Goal: Find specific page/section: Find specific page/section

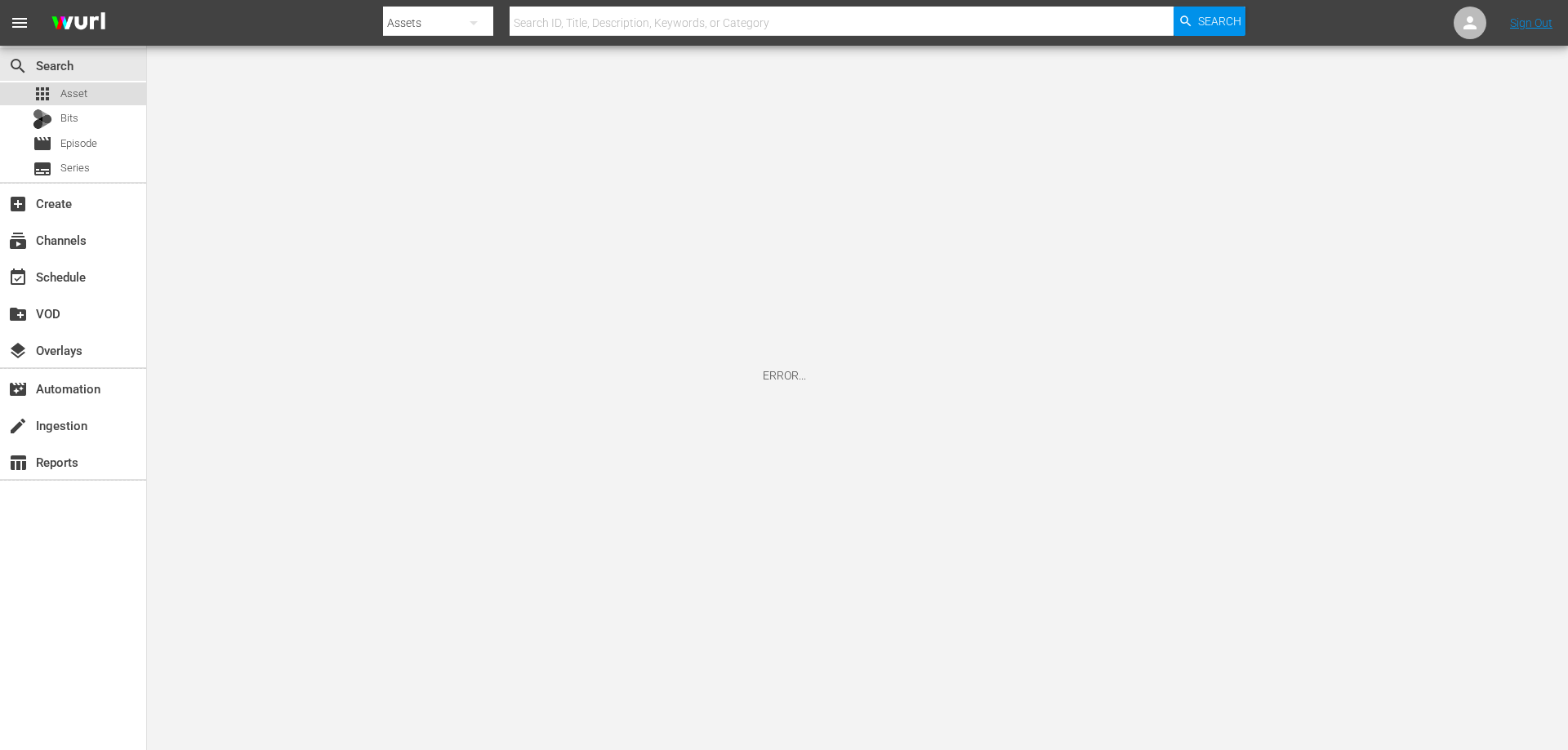
click at [76, 87] on span "Asset" at bounding box center [74, 93] width 27 height 16
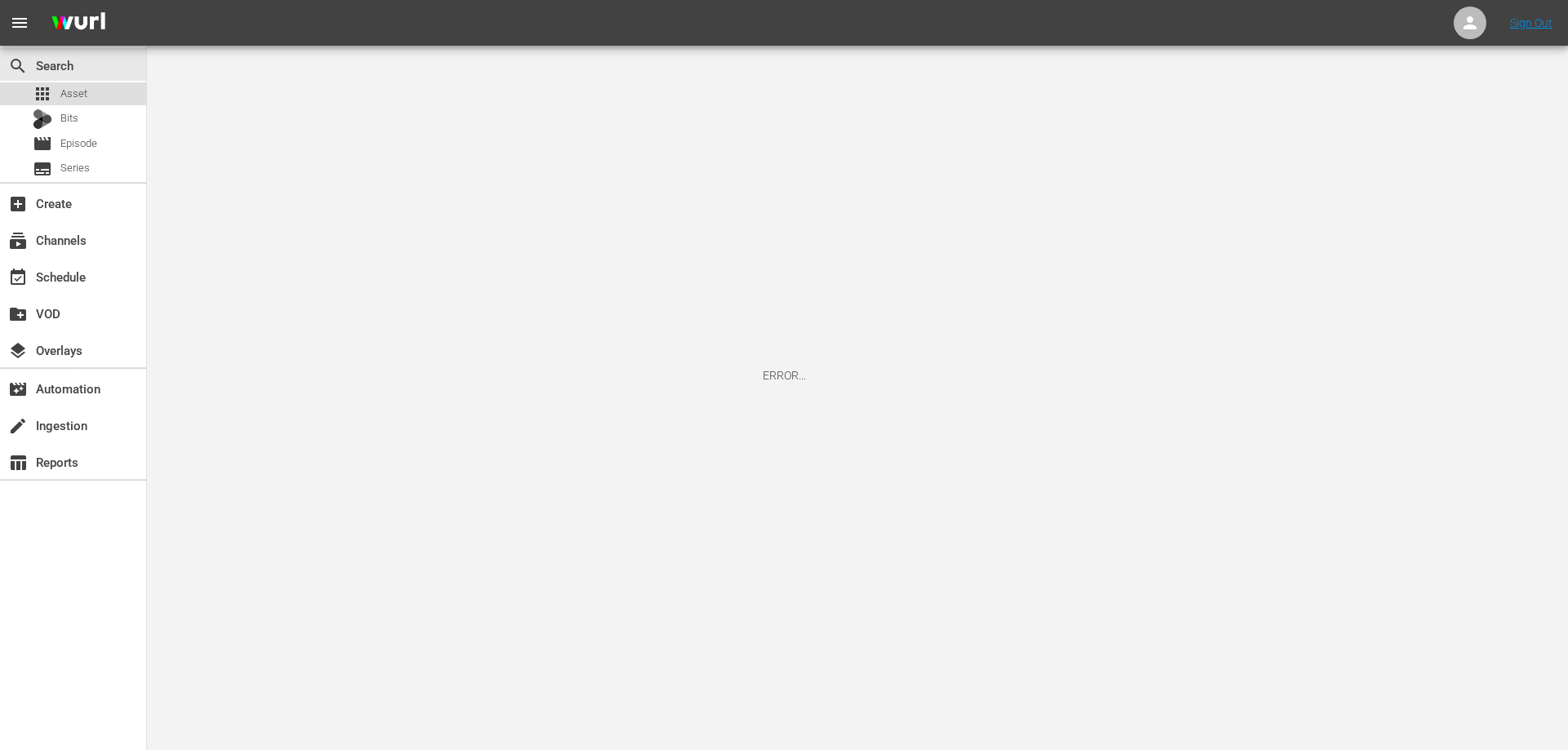
click at [83, 93] on span "Asset" at bounding box center [74, 93] width 27 height 16
click at [89, 121] on div "Bits" at bounding box center [73, 119] width 147 height 23
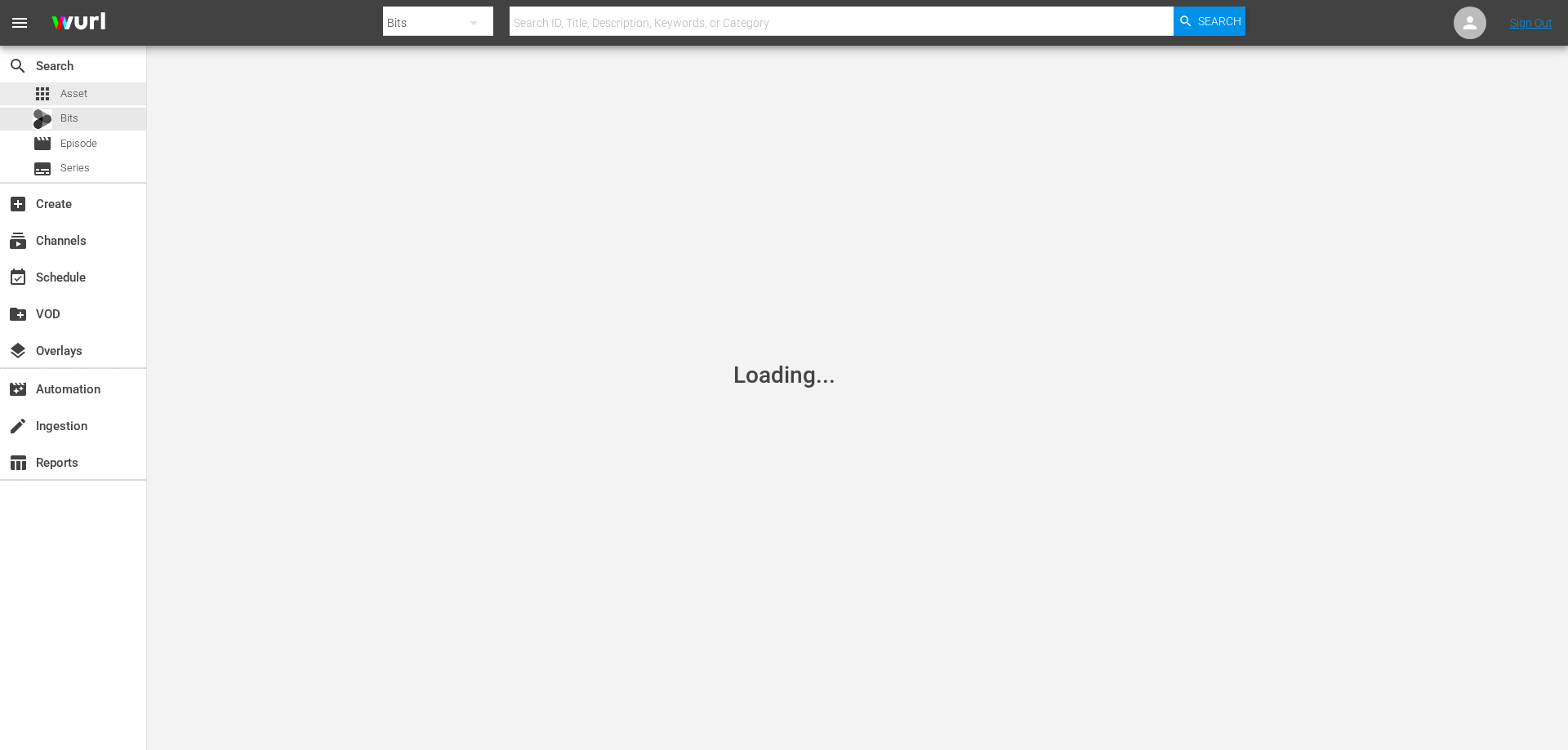
click at [88, 93] on div "apps Asset" at bounding box center [73, 93] width 147 height 23
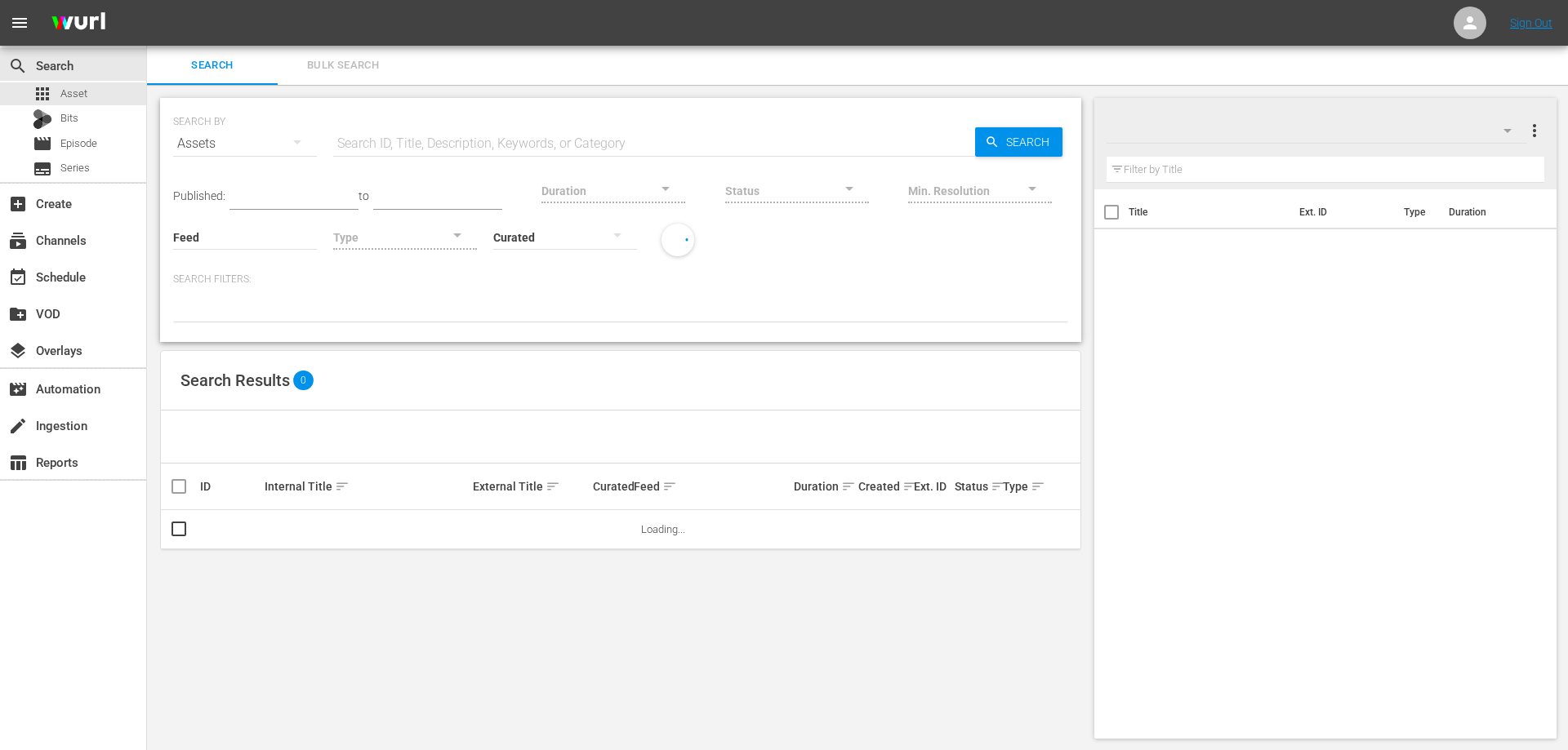
click at [439, 146] on input "text" at bounding box center [654, 143] width 642 height 40
type input "pawn"
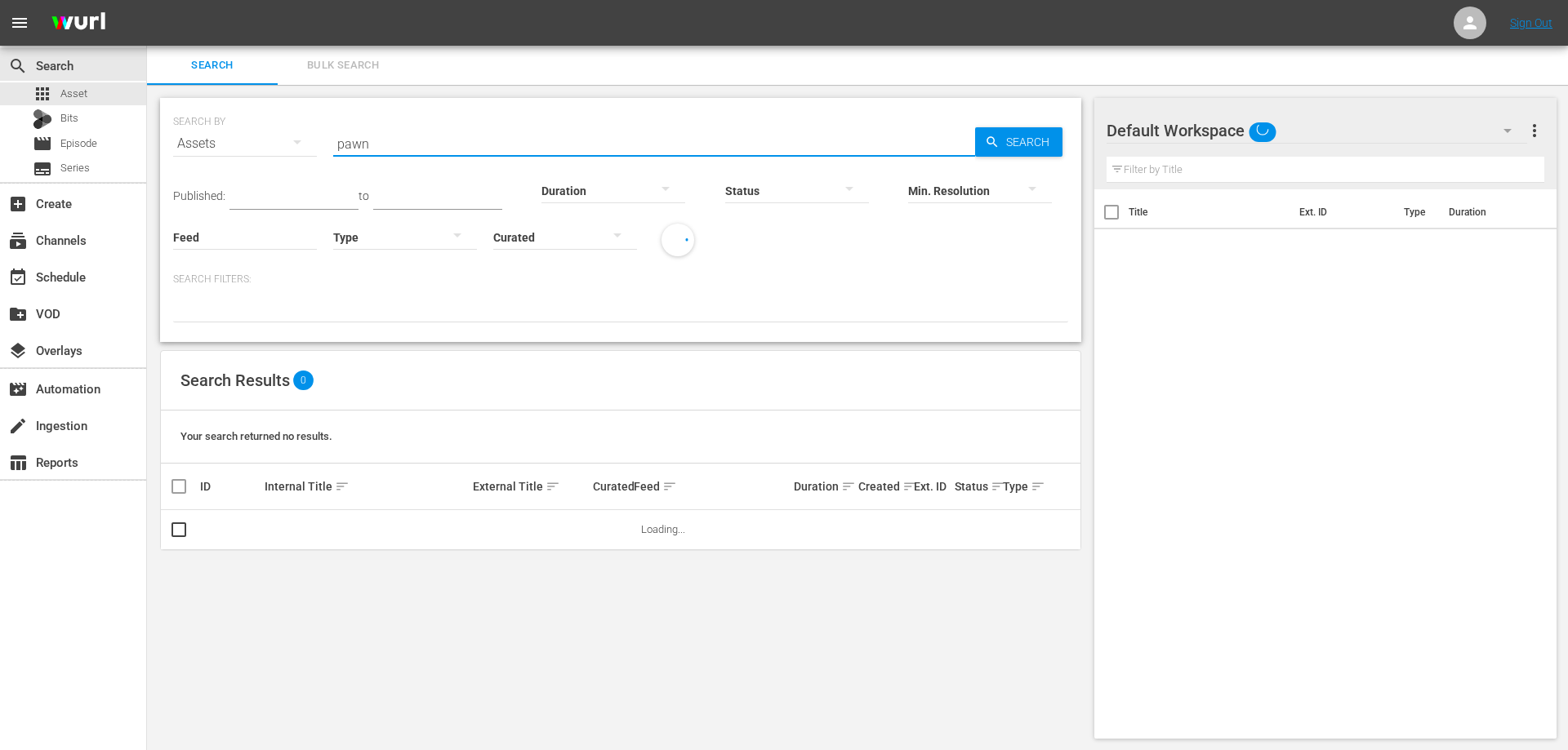
click at [607, 193] on div at bounding box center [613, 190] width 144 height 45
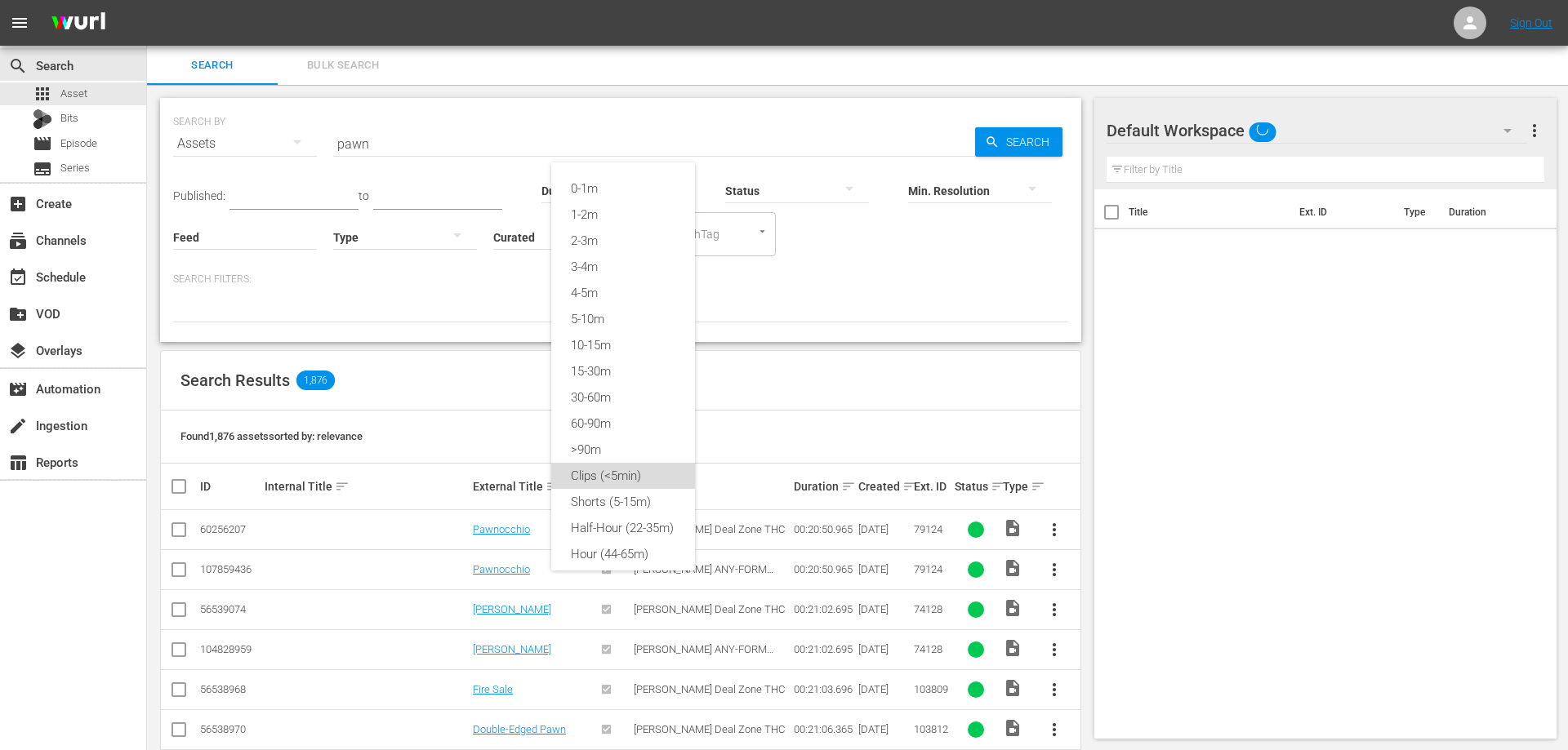
click at [613, 472] on div "Clips (<5min)" at bounding box center [623, 476] width 144 height 26
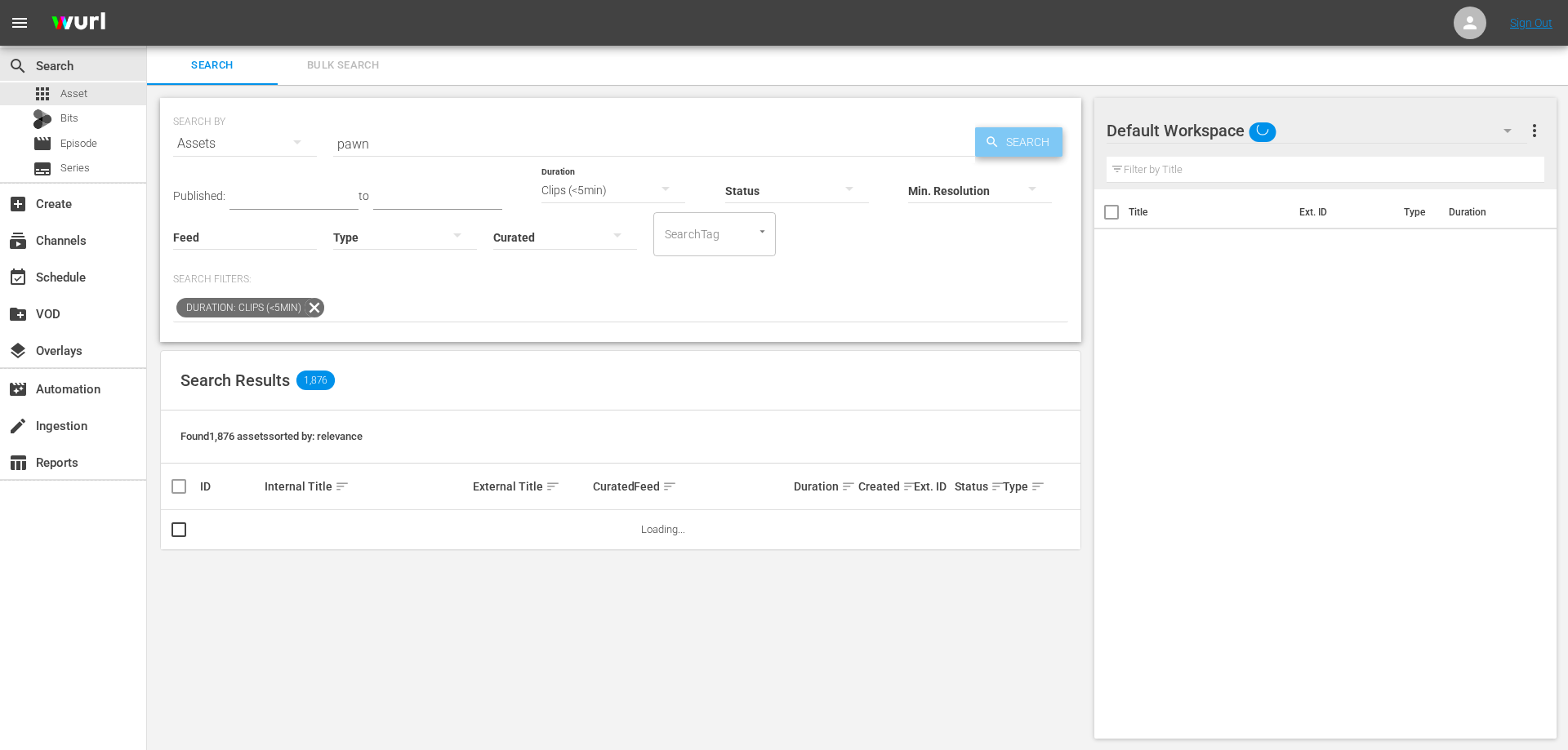
click at [1001, 141] on span "Search" at bounding box center [1031, 141] width 63 height 29
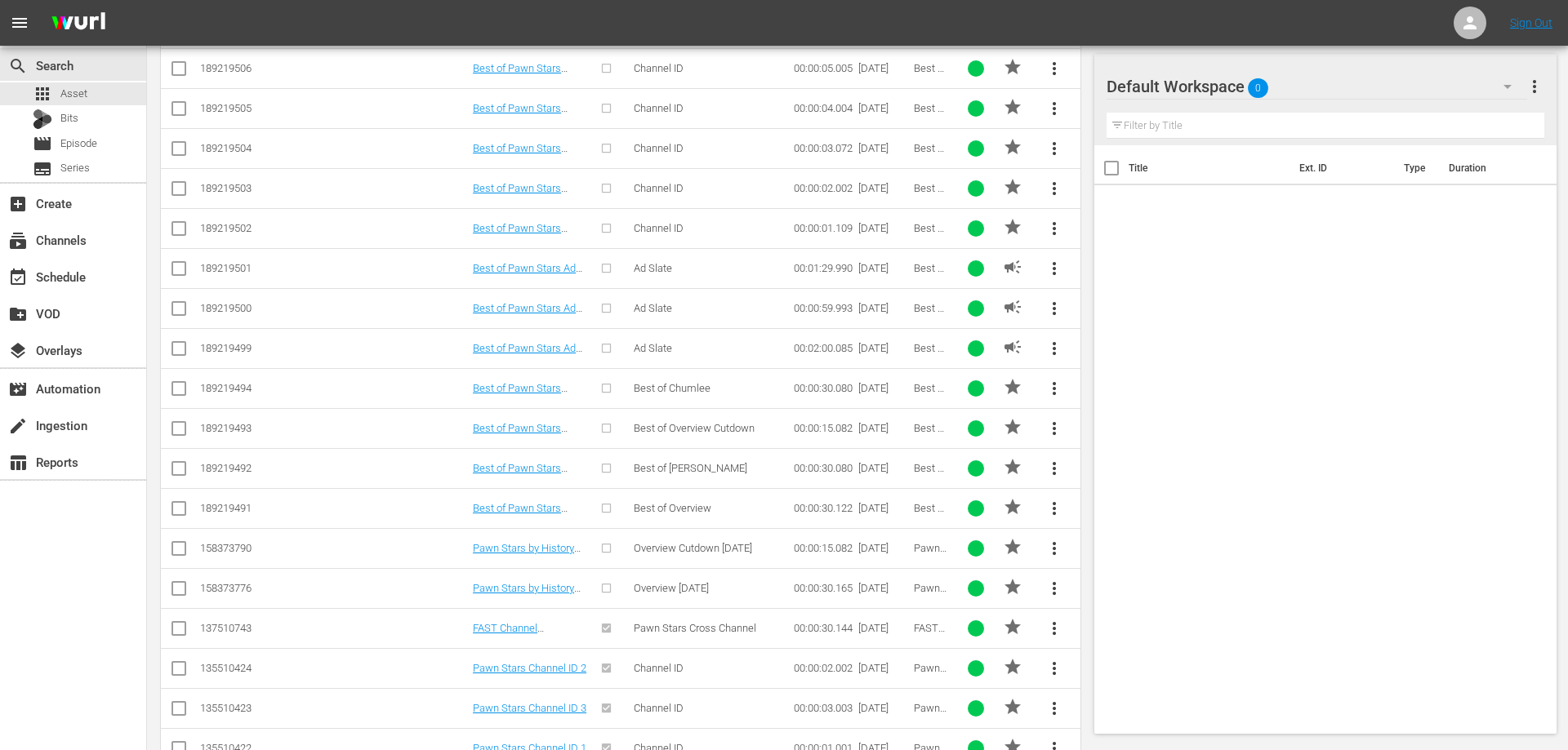
scroll to position [335, 0]
